Goal: Task Accomplishment & Management: Manage account settings

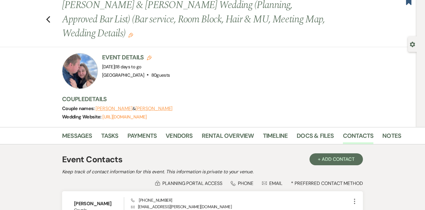
scroll to position [12, 0]
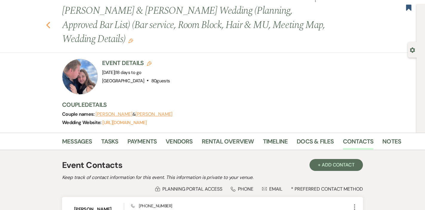
click at [48, 28] on icon "Previous" at bounding box center [48, 24] width 4 height 7
select select "8"
select select "6"
select select "8"
select select "5"
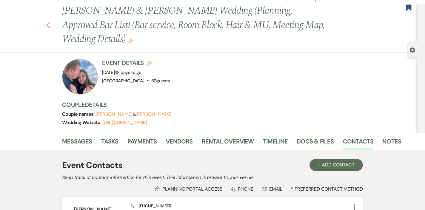
select select "8"
select select "5"
select select "8"
select select "5"
select select "8"
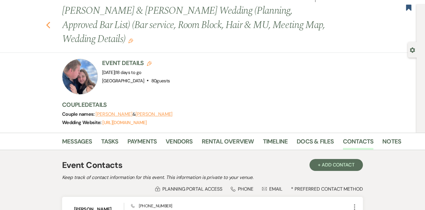
select select "5"
select select "8"
select select "5"
select select "8"
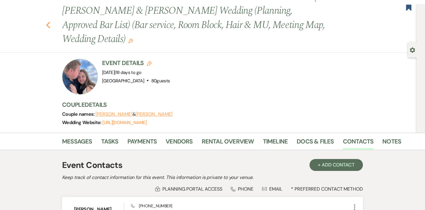
select select "8"
select select "5"
select select "8"
select select "5"
select select "8"
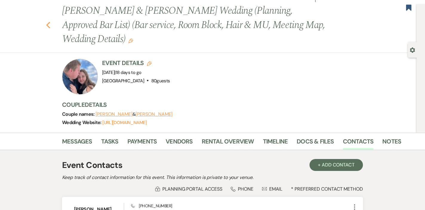
select select "5"
select select "8"
select select "5"
select select "8"
select select "5"
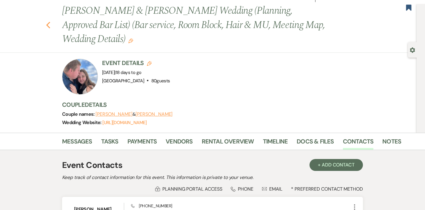
select select "8"
select select "5"
select select "8"
select select "5"
select select "8"
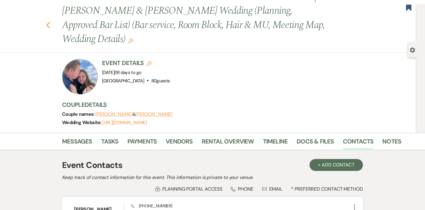
select select "6"
select select "8"
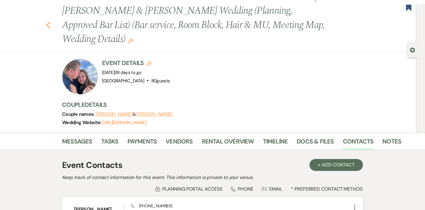
select select "8"
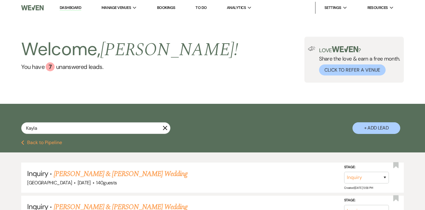
click at [167, 127] on icon "X" at bounding box center [165, 128] width 5 height 5
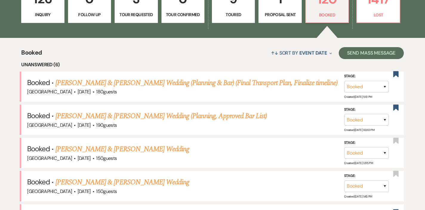
scroll to position [155, 0]
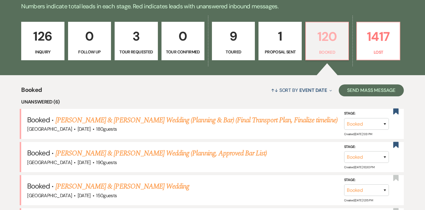
click at [318, 44] on p "120" at bounding box center [327, 37] width 35 height 20
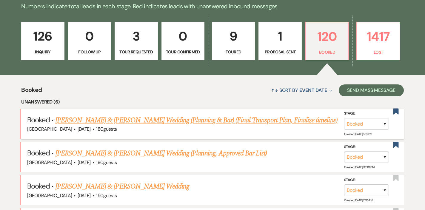
scroll to position [201, 0]
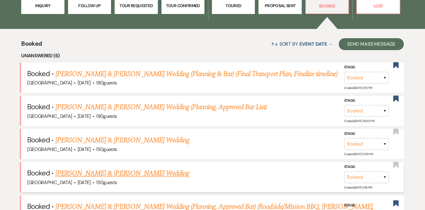
click at [146, 170] on link "[PERSON_NAME] & [PERSON_NAME] Wedding" at bounding box center [123, 173] width 134 height 11
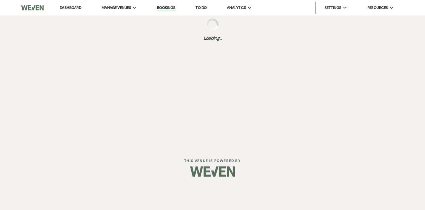
select select "5"
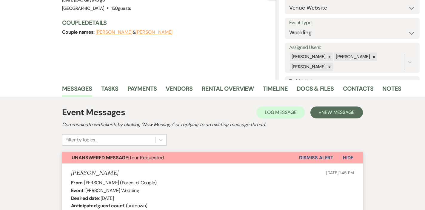
scroll to position [75, 0]
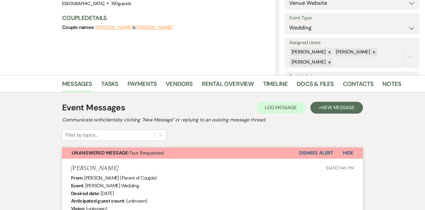
click at [314, 152] on button "Dismiss Alert" at bounding box center [316, 153] width 34 height 11
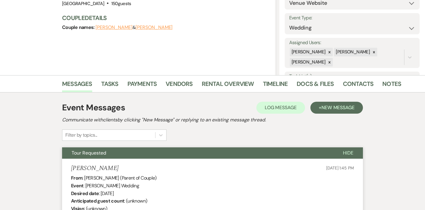
click at [189, 148] on button "Tour Requested" at bounding box center [197, 153] width 271 height 11
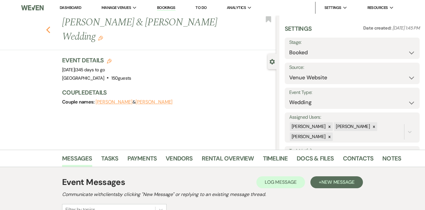
scroll to position [0, 0]
click at [48, 26] on icon "Previous" at bounding box center [48, 29] width 4 height 7
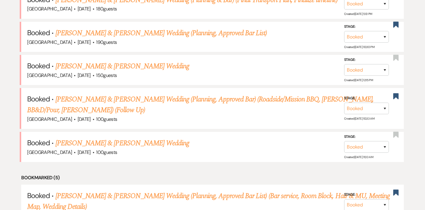
scroll to position [280, 0]
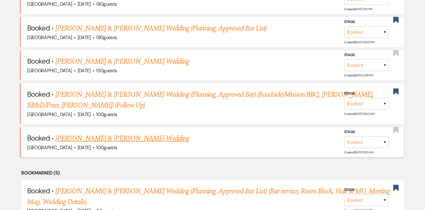
click at [118, 136] on link "[PERSON_NAME] & [PERSON_NAME] Wedding" at bounding box center [123, 138] width 134 height 11
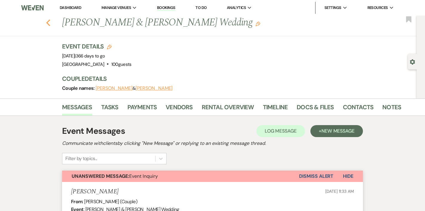
click at [48, 23] on use "button" at bounding box center [48, 22] width 4 height 7
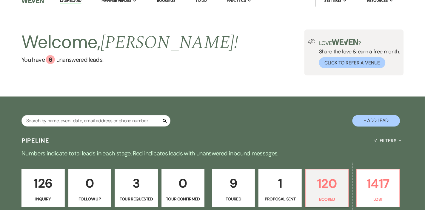
scroll to position [4, 0]
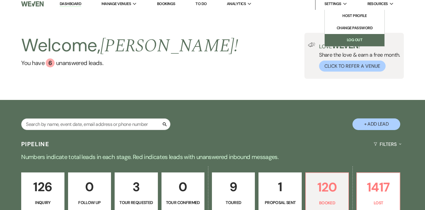
click at [352, 39] on link "Log Out" at bounding box center [355, 40] width 60 height 12
